Goal: Task Accomplishment & Management: Use online tool/utility

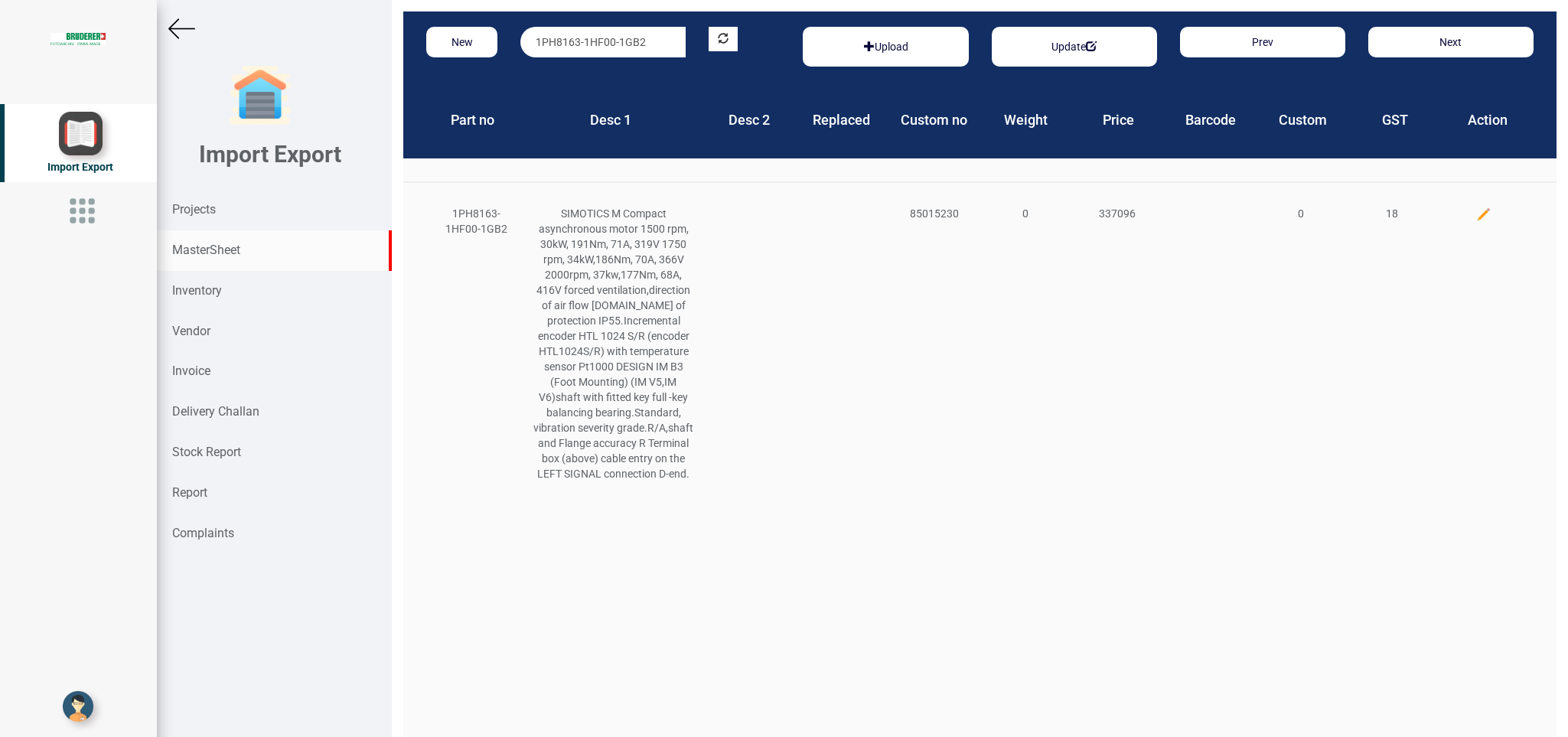
click at [214, 252] on strong "MasterSheet" at bounding box center [206, 249] width 68 height 14
click at [197, 291] on strong "Inventory" at bounding box center [197, 289] width 50 height 14
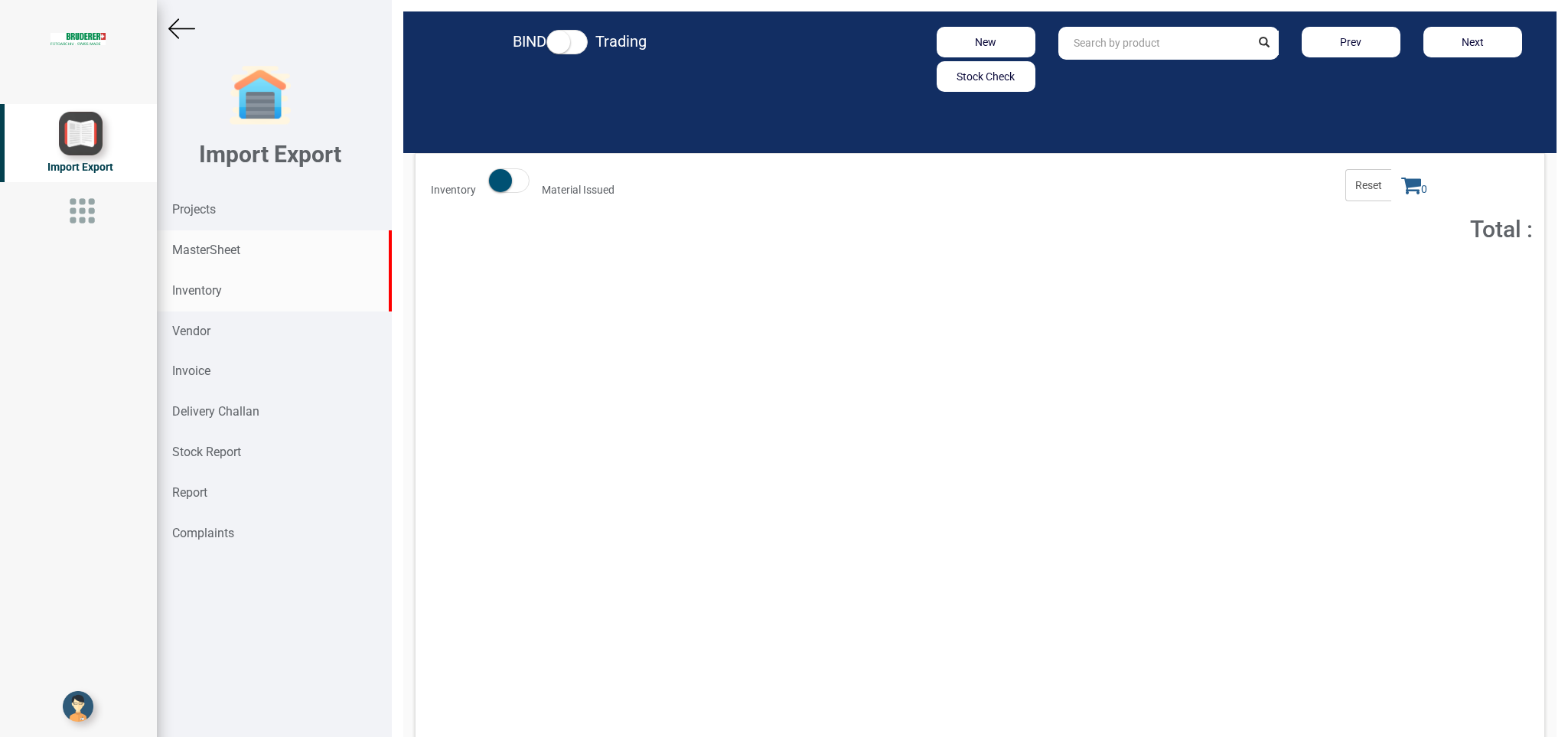
click at [214, 245] on strong "MasterSheet" at bounding box center [206, 249] width 68 height 14
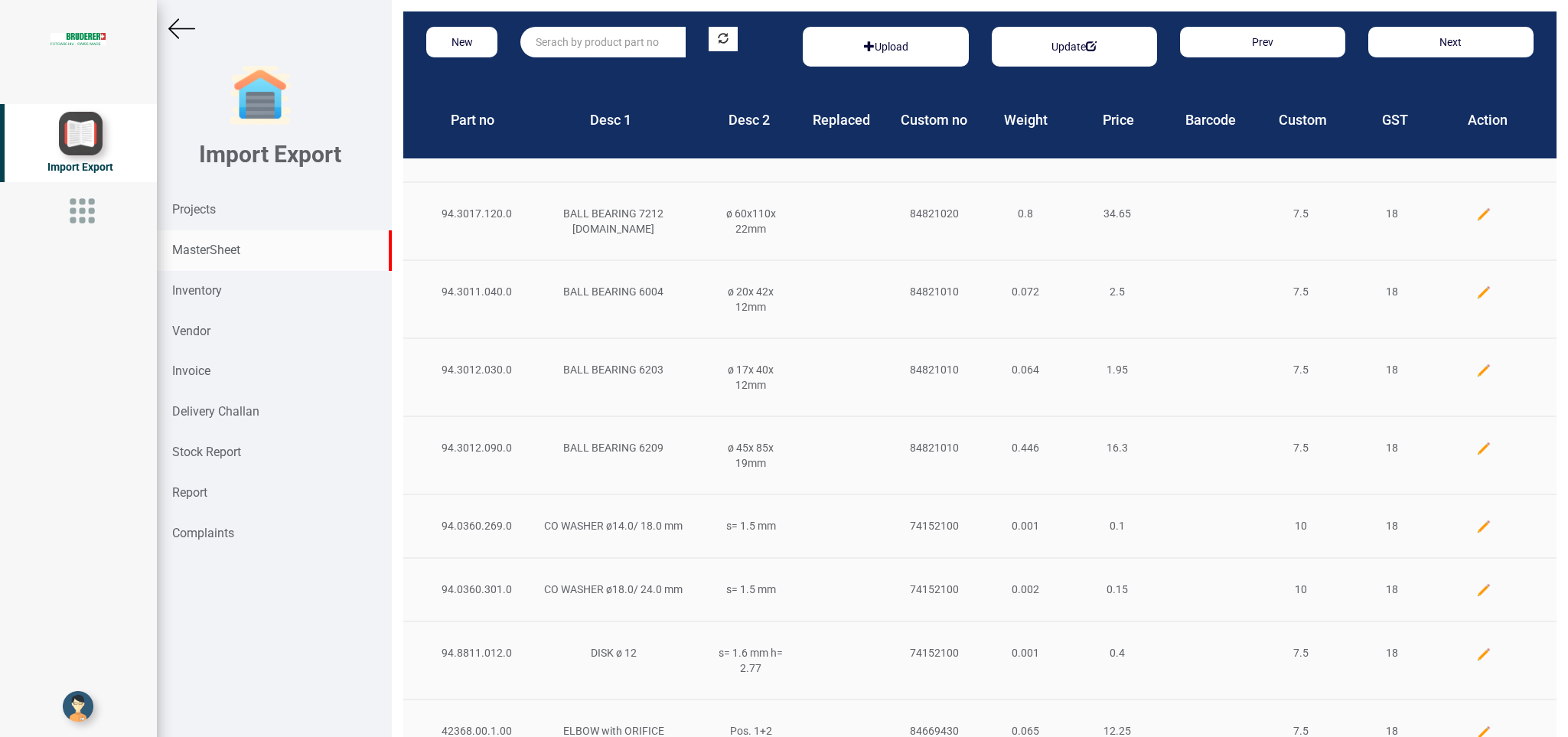
click at [548, 38] on input "text" at bounding box center [603, 42] width 165 height 31
click at [616, 68] on link "ZS [DATE]-2210" at bounding box center [582, 73] width 121 height 20
type input "ZS2000-2210"
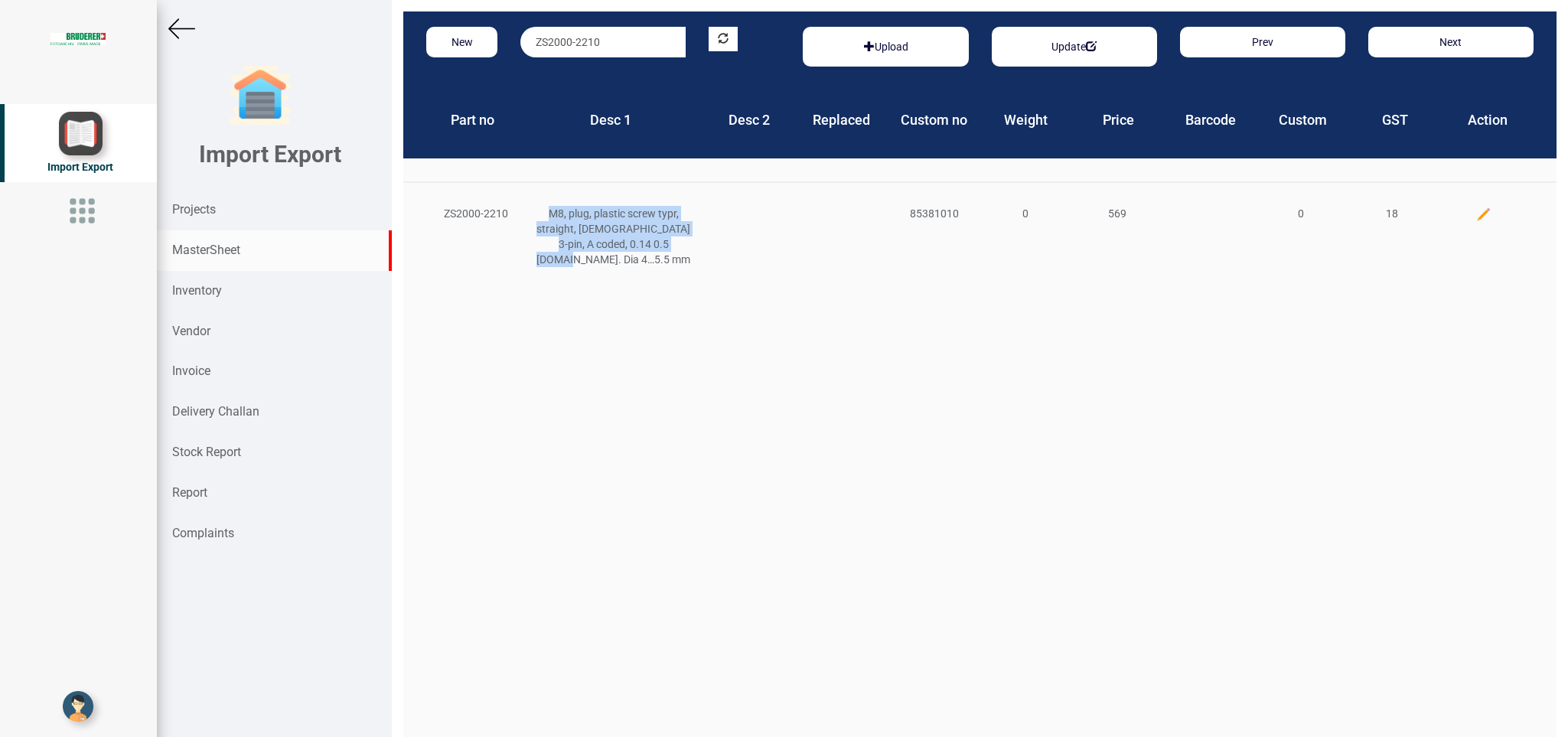
drag, startPoint x: 548, startPoint y: 207, endPoint x: 691, endPoint y: 242, distance: 147.2
click at [691, 242] on div "M8, plug, plastic screw typr, straight, [DEMOGRAPHIC_DATA] 3-pin, A coded, 0.14…" at bounding box center [612, 237] width 183 height 61
copy div "M8, plug, plastic screw typr, straight, [DEMOGRAPHIC_DATA] 3-pin, A coded, 0.14…"
